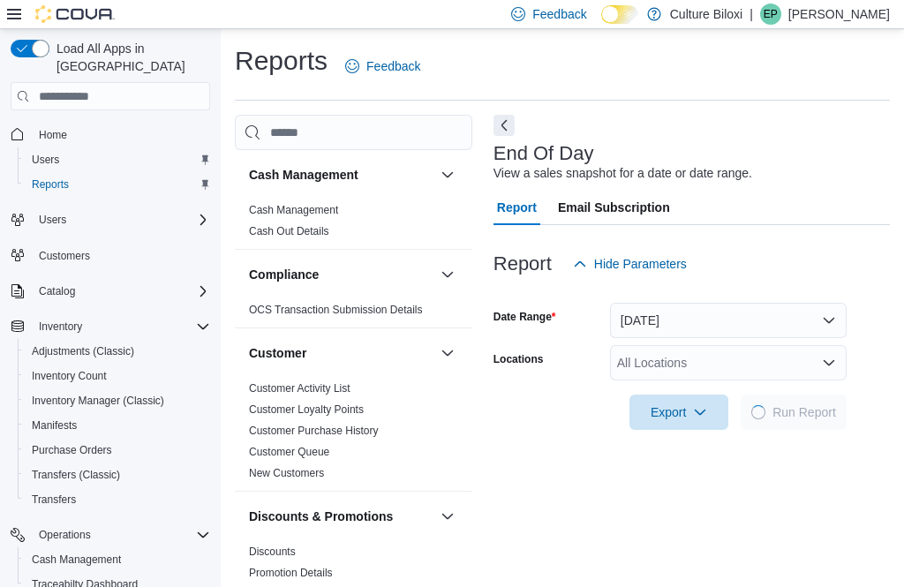
scroll to position [40, 0]
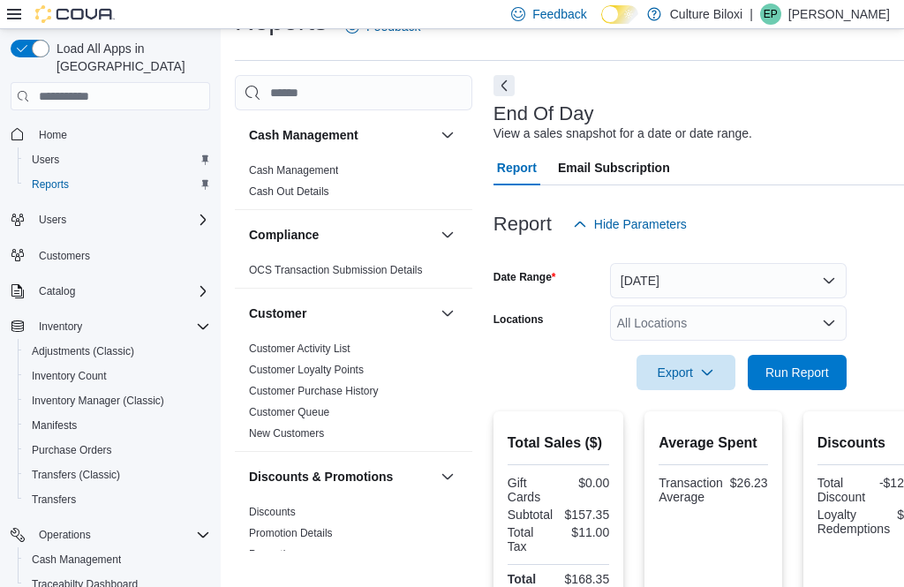
click at [784, 384] on span "Run Report" at bounding box center [797, 372] width 78 height 35
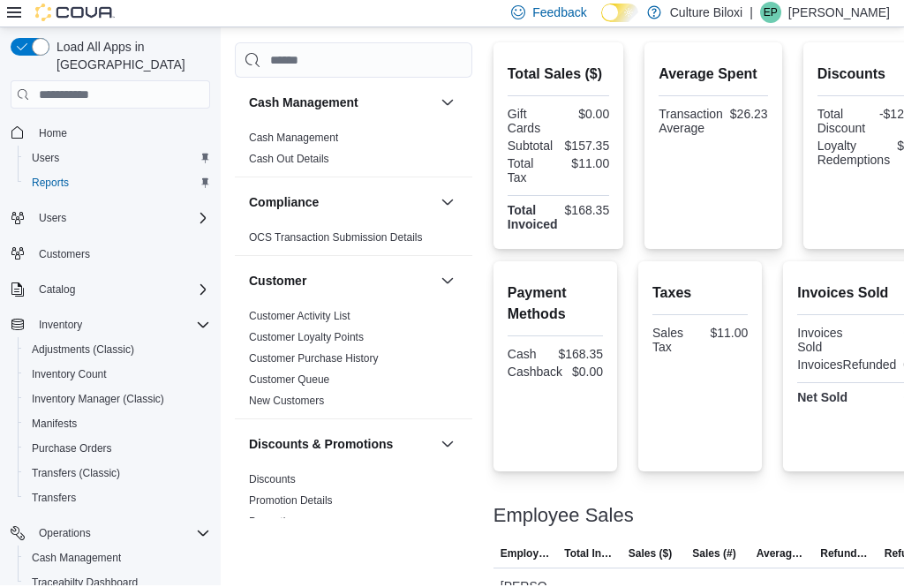
scroll to position [306, 0]
